Goal: Navigation & Orientation: Find specific page/section

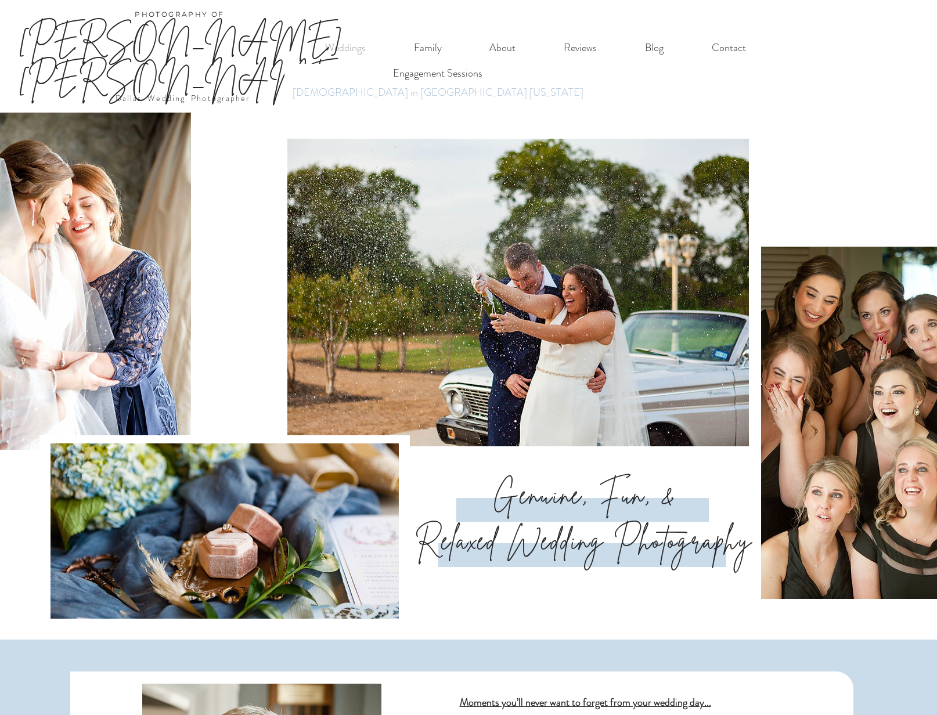
click at [356, 95] on p "[DEMOGRAPHIC_DATA] in [GEOGRAPHIC_DATA] [US_STATE]" at bounding box center [437, 92] width 301 height 19
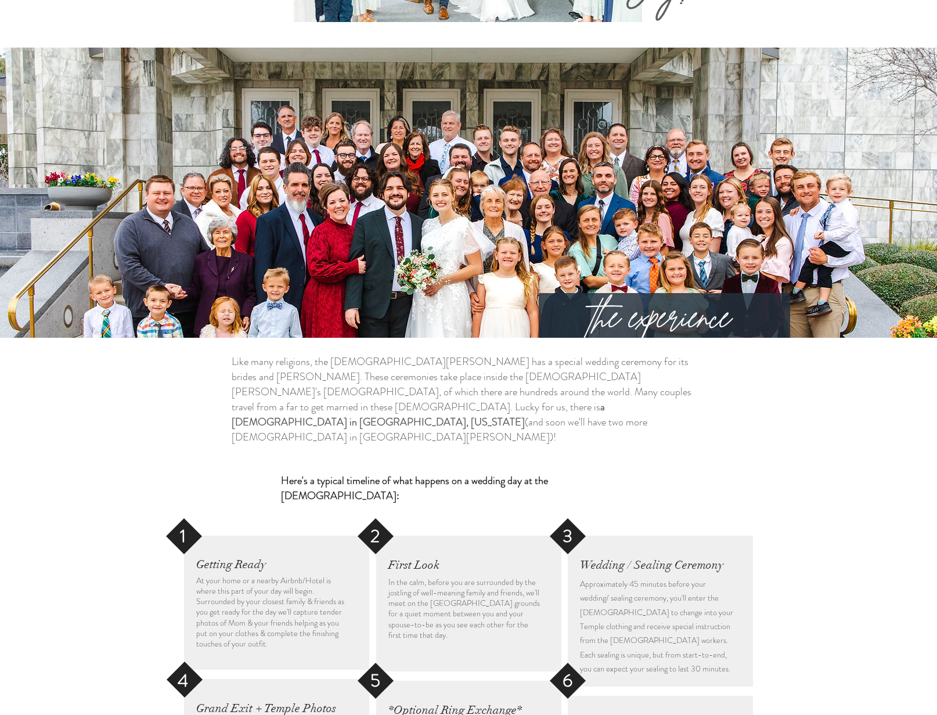
scroll to position [1704, 0]
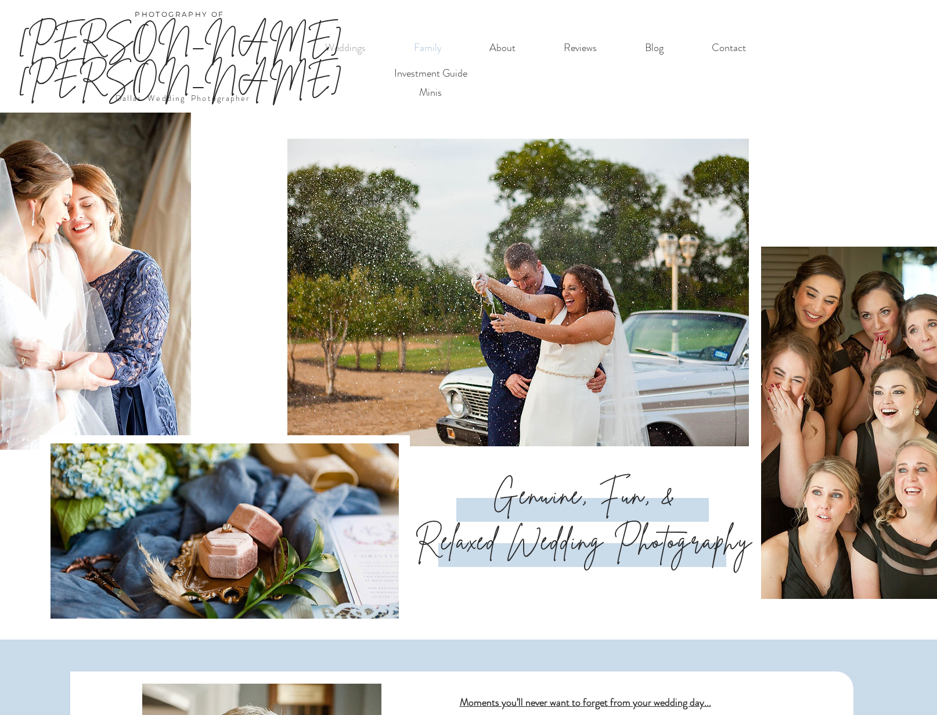
click at [430, 50] on p "Family" at bounding box center [427, 48] width 39 height 24
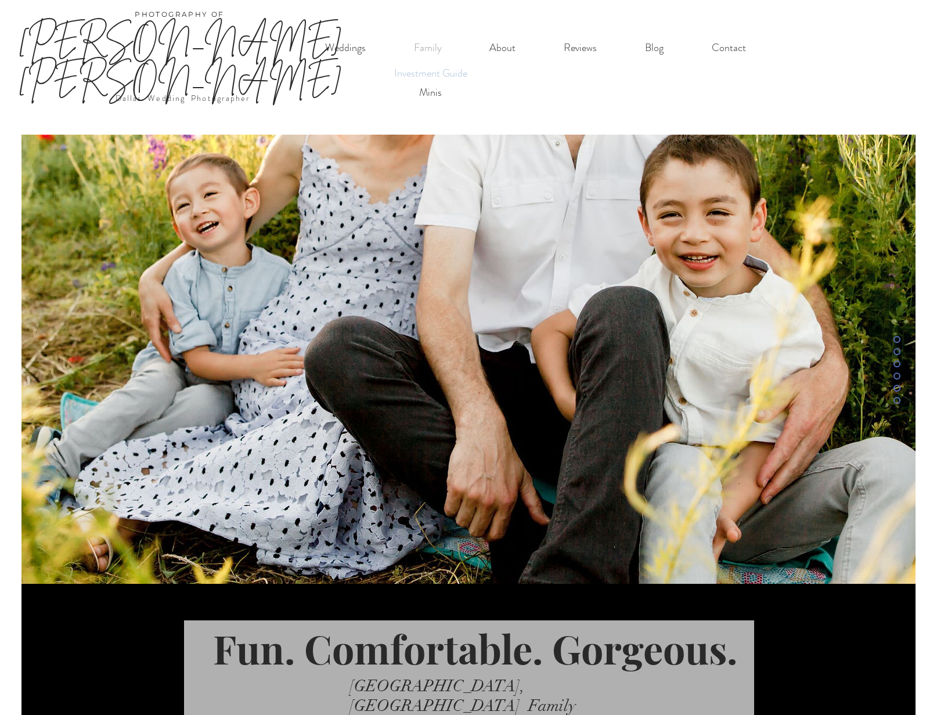
click at [439, 75] on p "Investment Guide" at bounding box center [431, 73] width 84 height 19
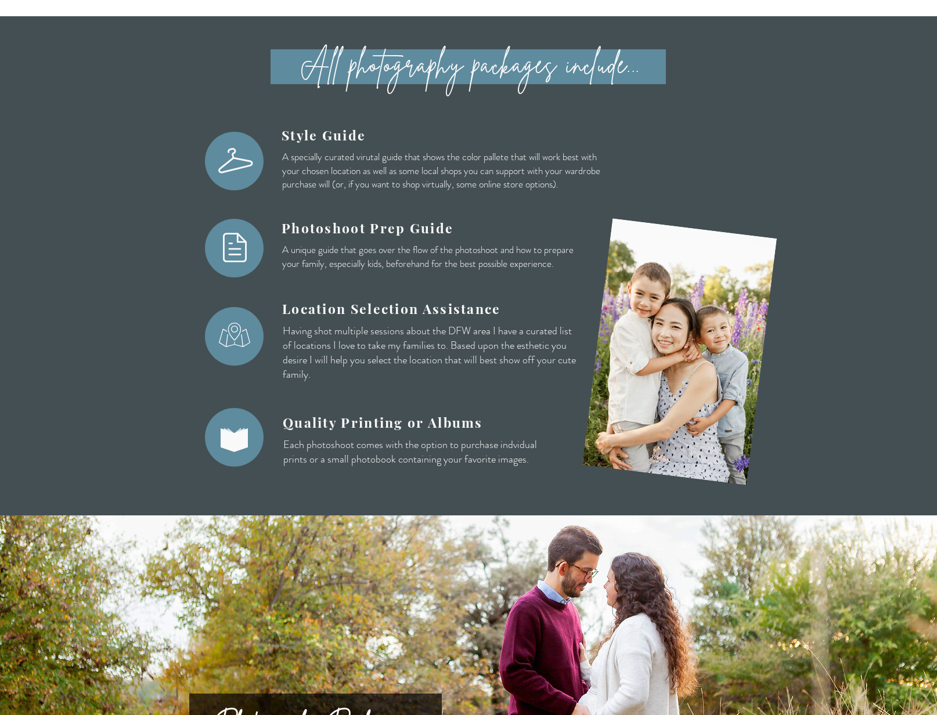
scroll to position [2860, 0]
